Goal: Check status: Check status

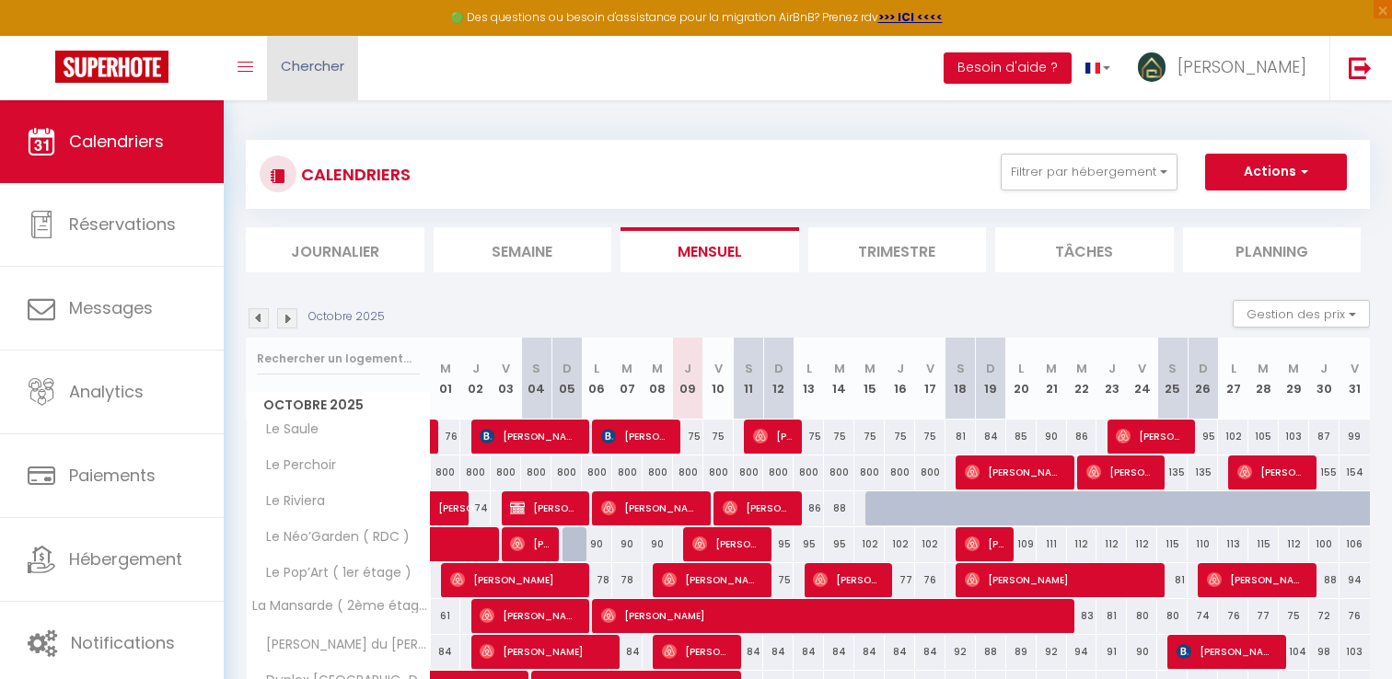
scroll to position [255, 0]
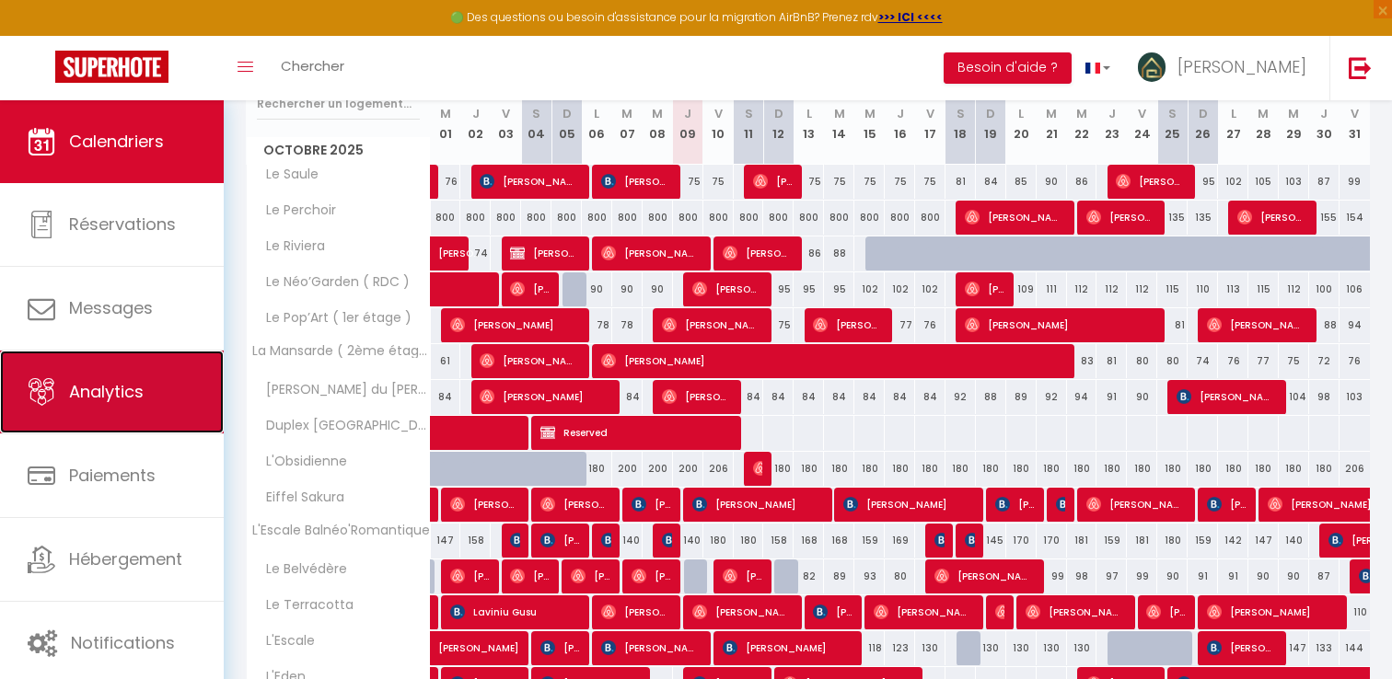
click at [44, 393] on icon at bounding box center [42, 392] width 28 height 28
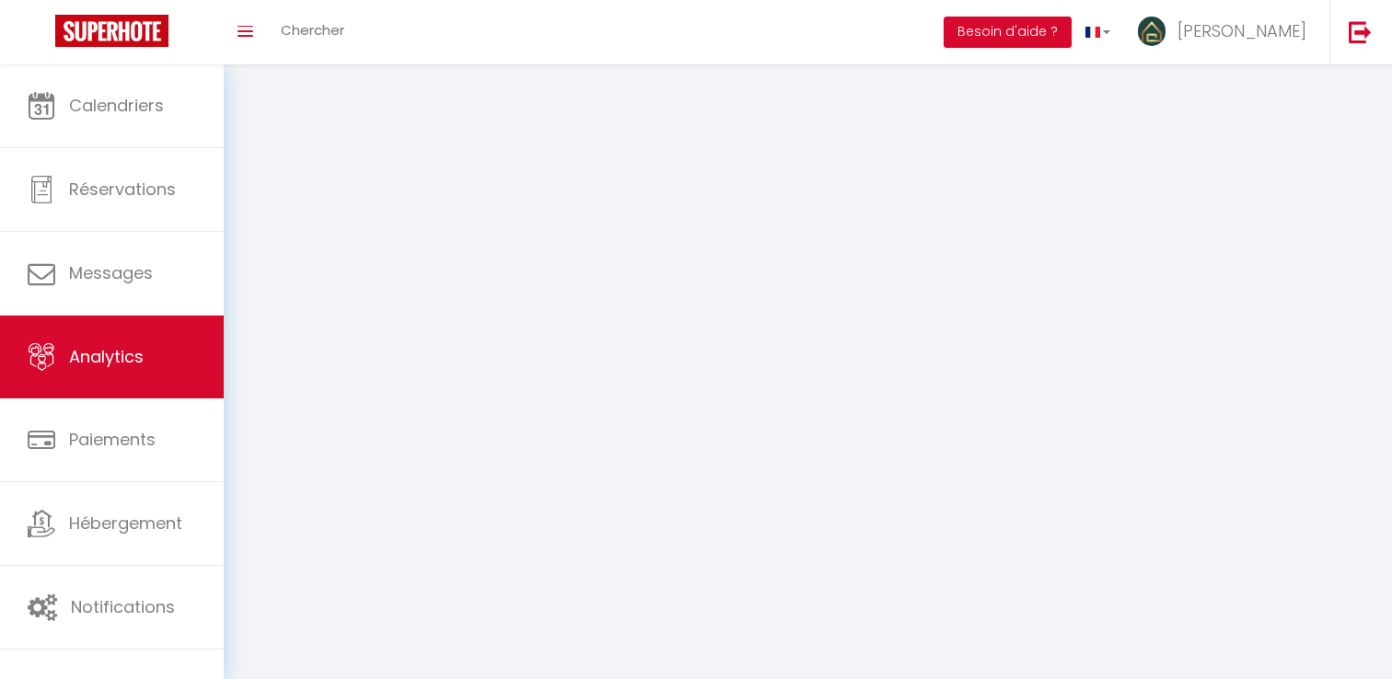
select select "2025"
select select "10"
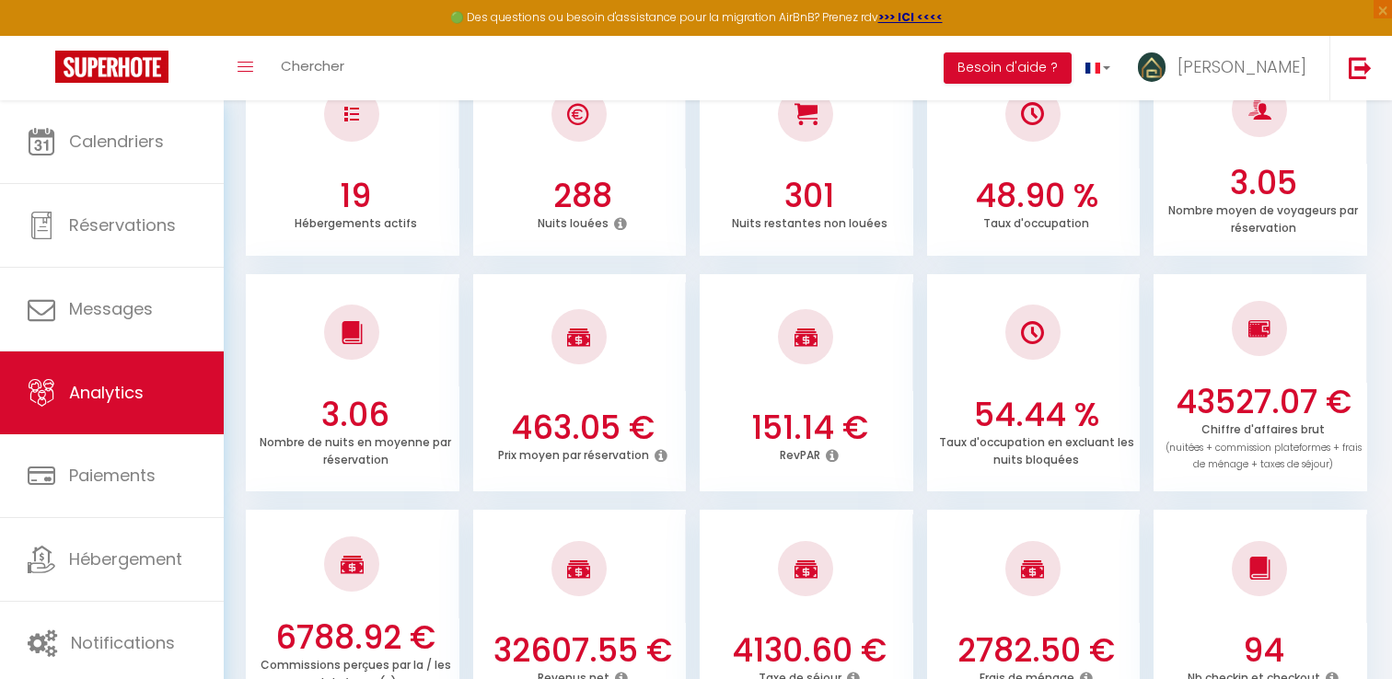
scroll to position [365, 0]
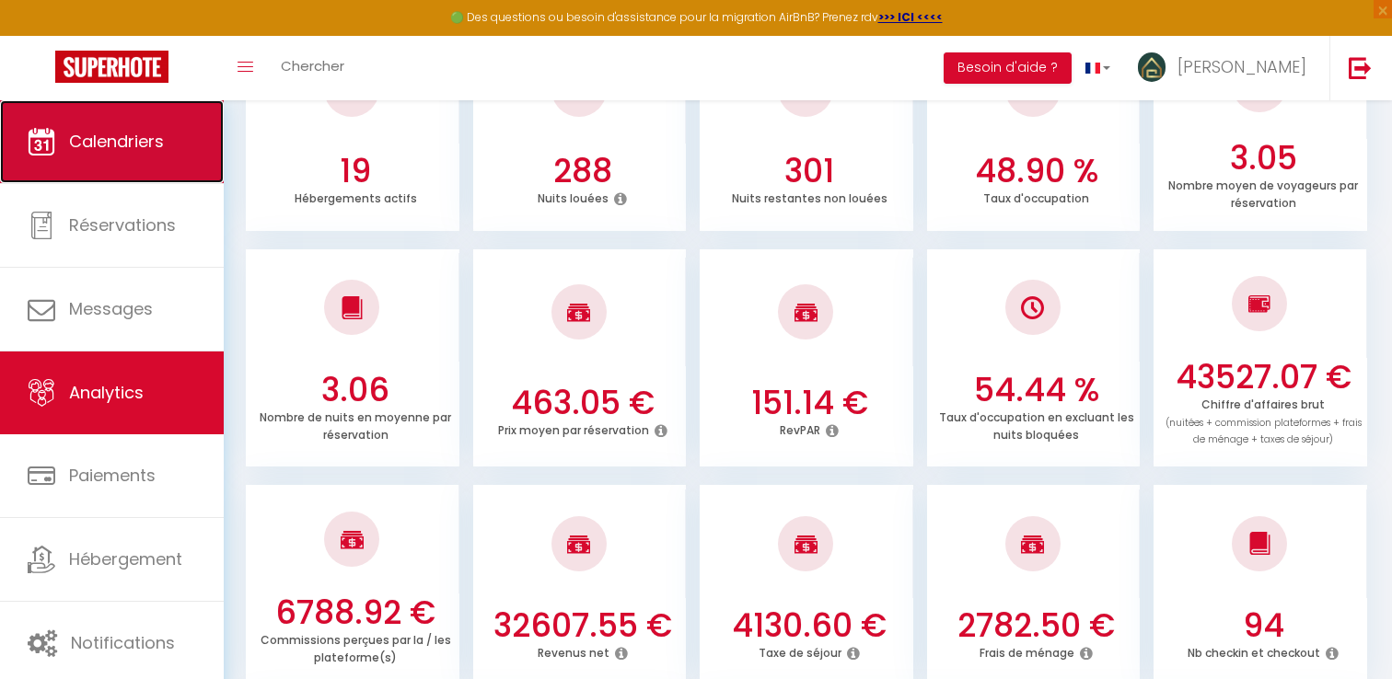
click at [156, 153] on link "Calendriers" at bounding box center [112, 141] width 224 height 83
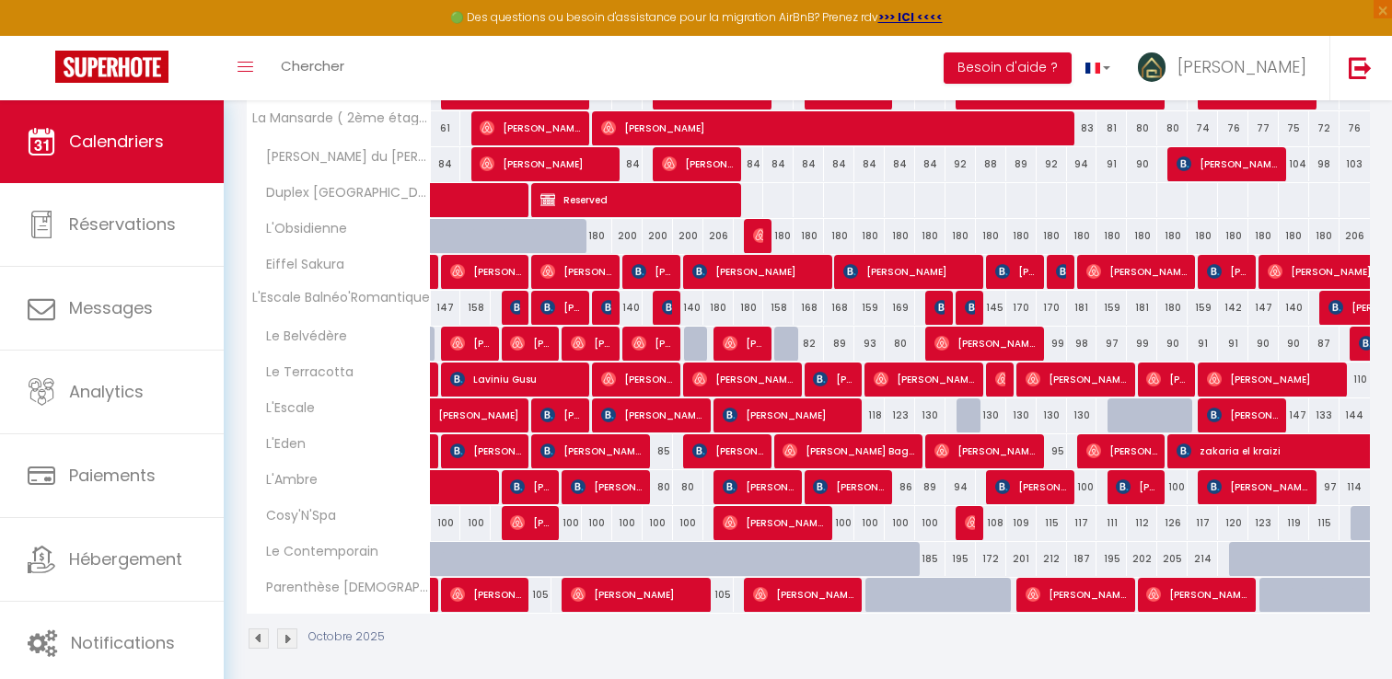
scroll to position [498, 0]
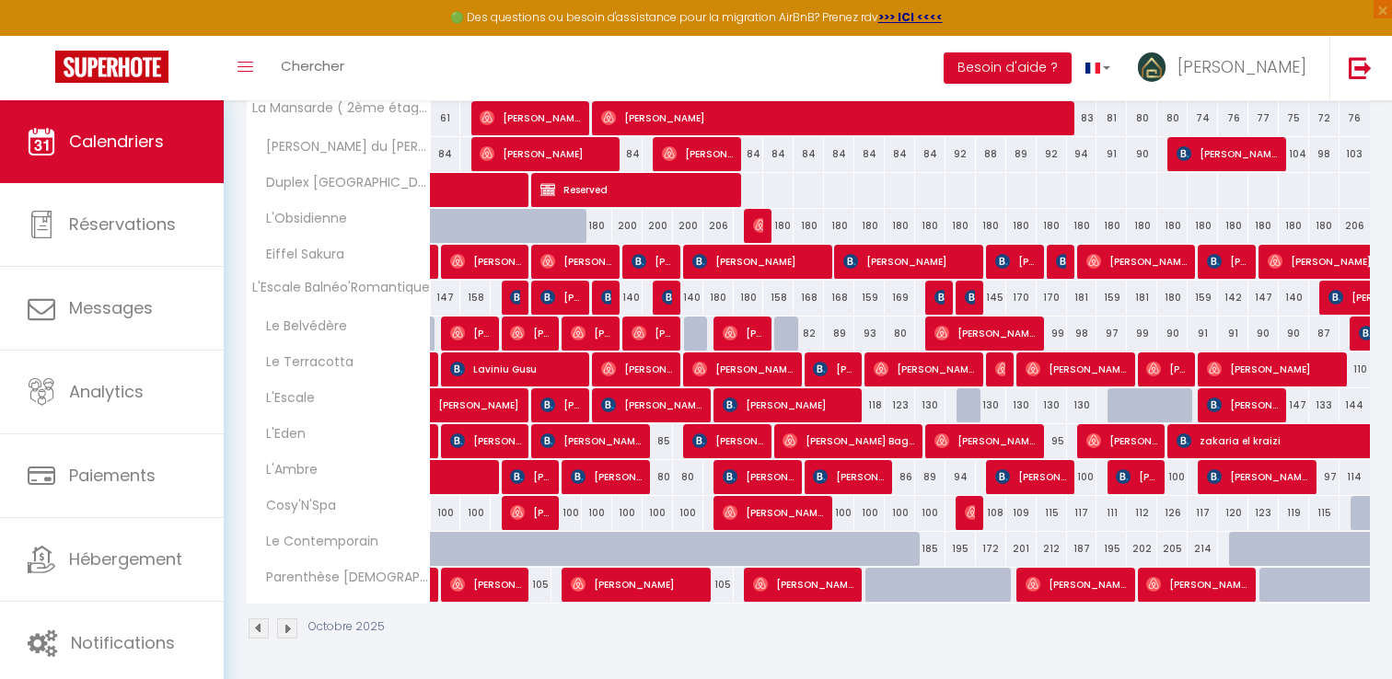
click at [283, 624] on img at bounding box center [287, 629] width 20 height 20
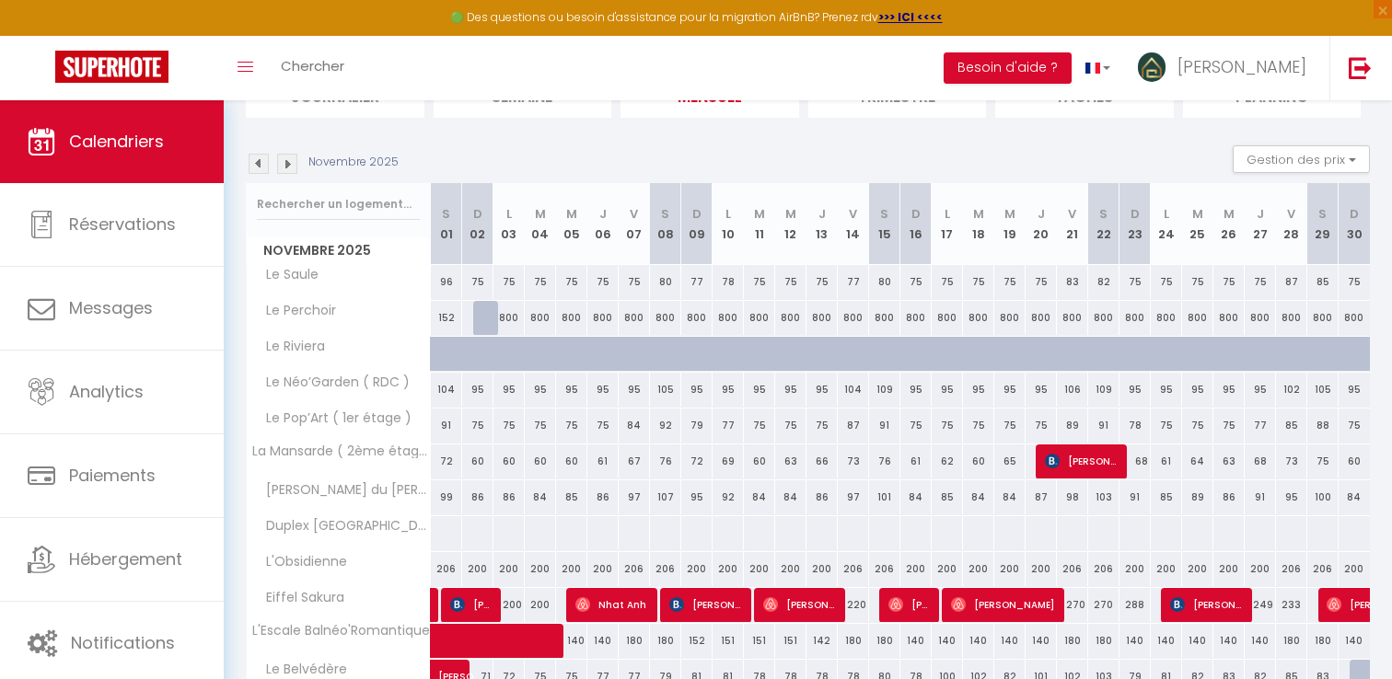
scroll to position [150, 0]
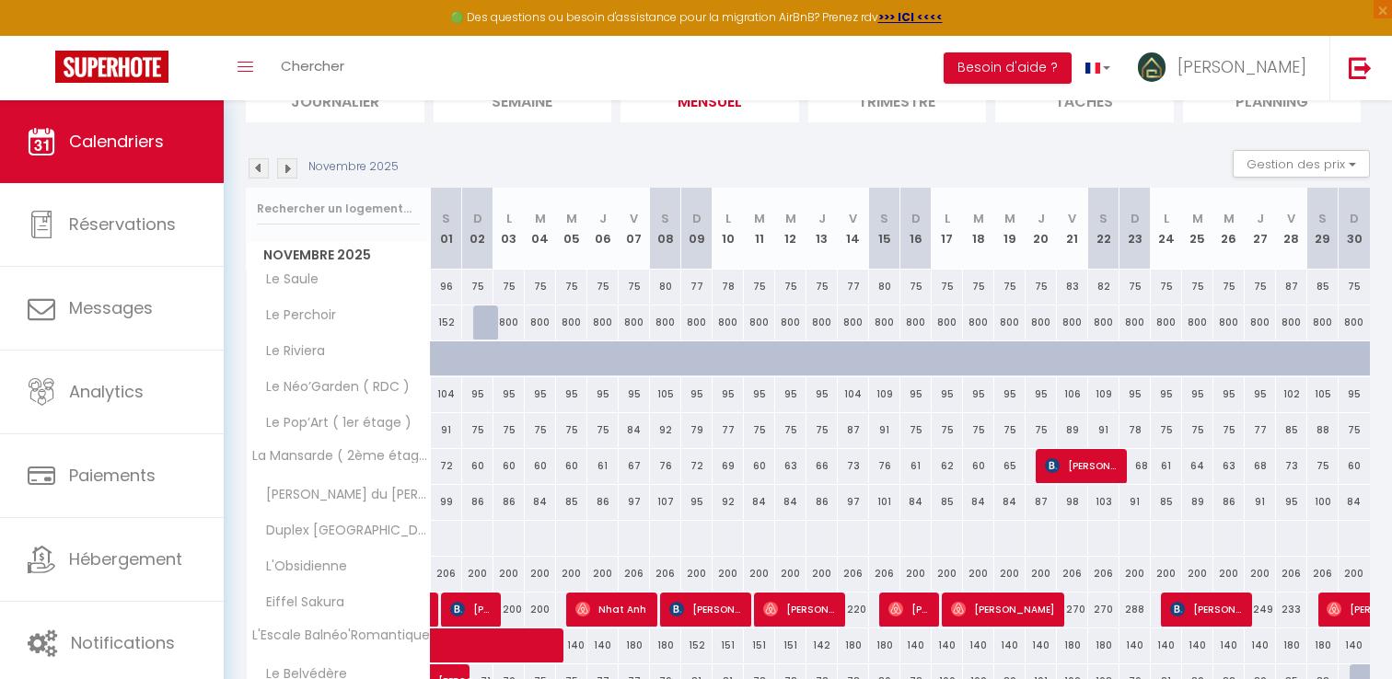
click at [259, 168] on img at bounding box center [259, 168] width 20 height 20
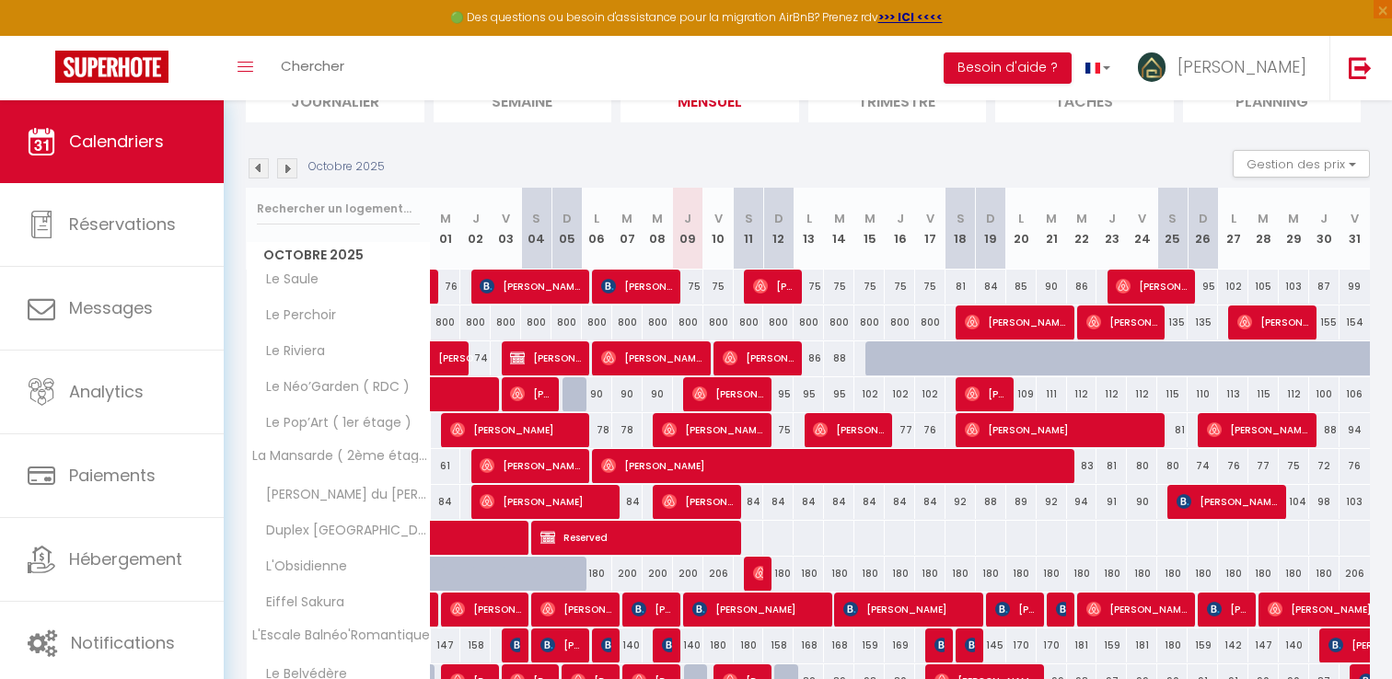
click at [289, 174] on img at bounding box center [287, 168] width 20 height 20
